Goal: Go to known website: Access a specific website the user already knows

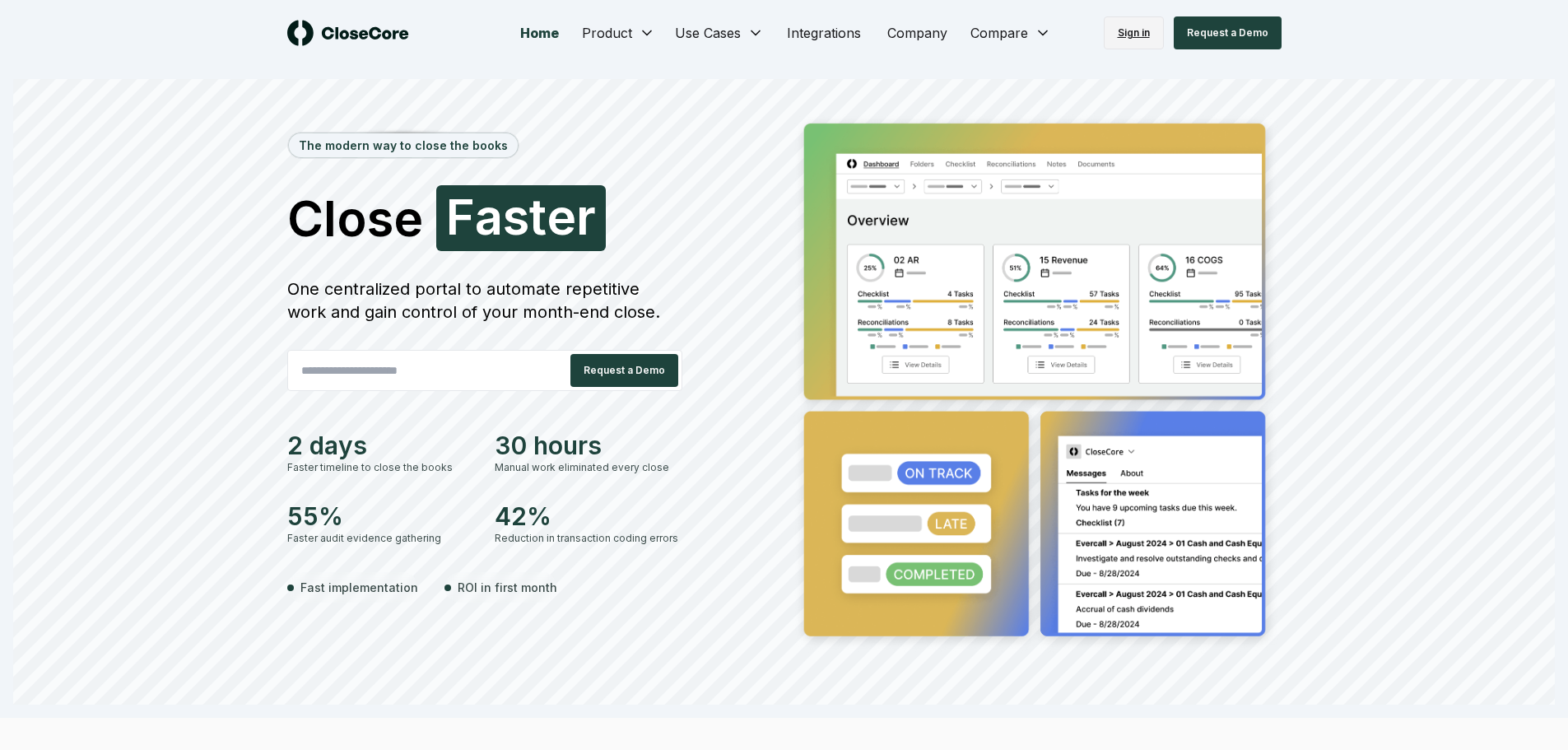
click at [1119, 37] on link "Sign in" at bounding box center [1133, 33] width 60 height 33
